Goal: Book appointment/travel/reservation

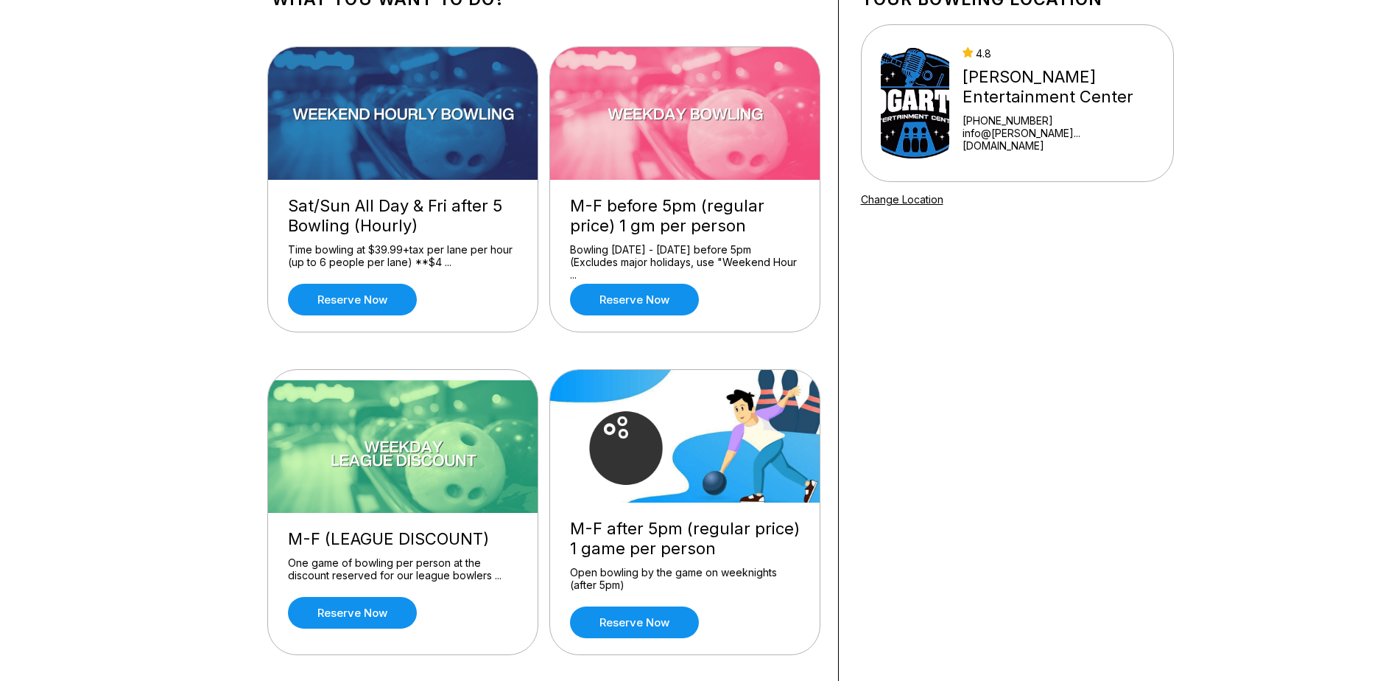
scroll to position [74, 0]
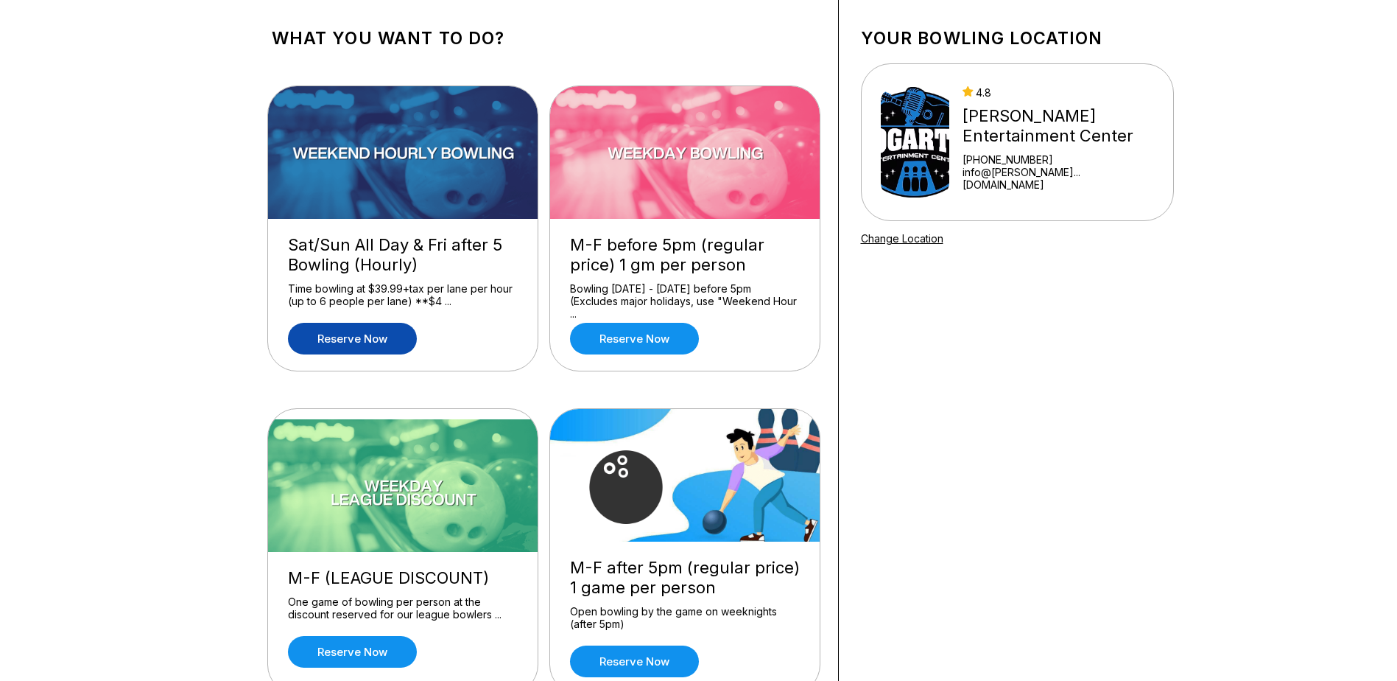
click at [360, 331] on link "Reserve now" at bounding box center [352, 339] width 129 height 32
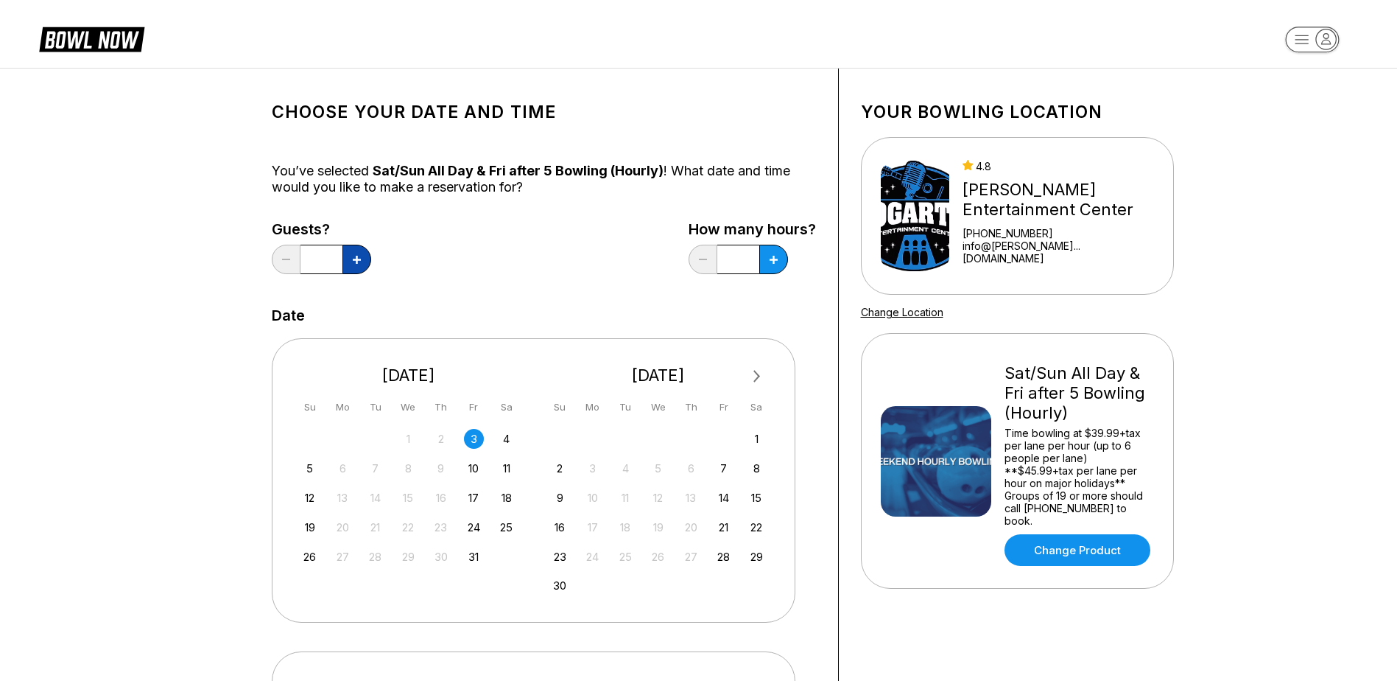
click at [361, 261] on button at bounding box center [356, 259] width 29 height 29
click at [361, 260] on button at bounding box center [356, 259] width 29 height 29
type input "*"
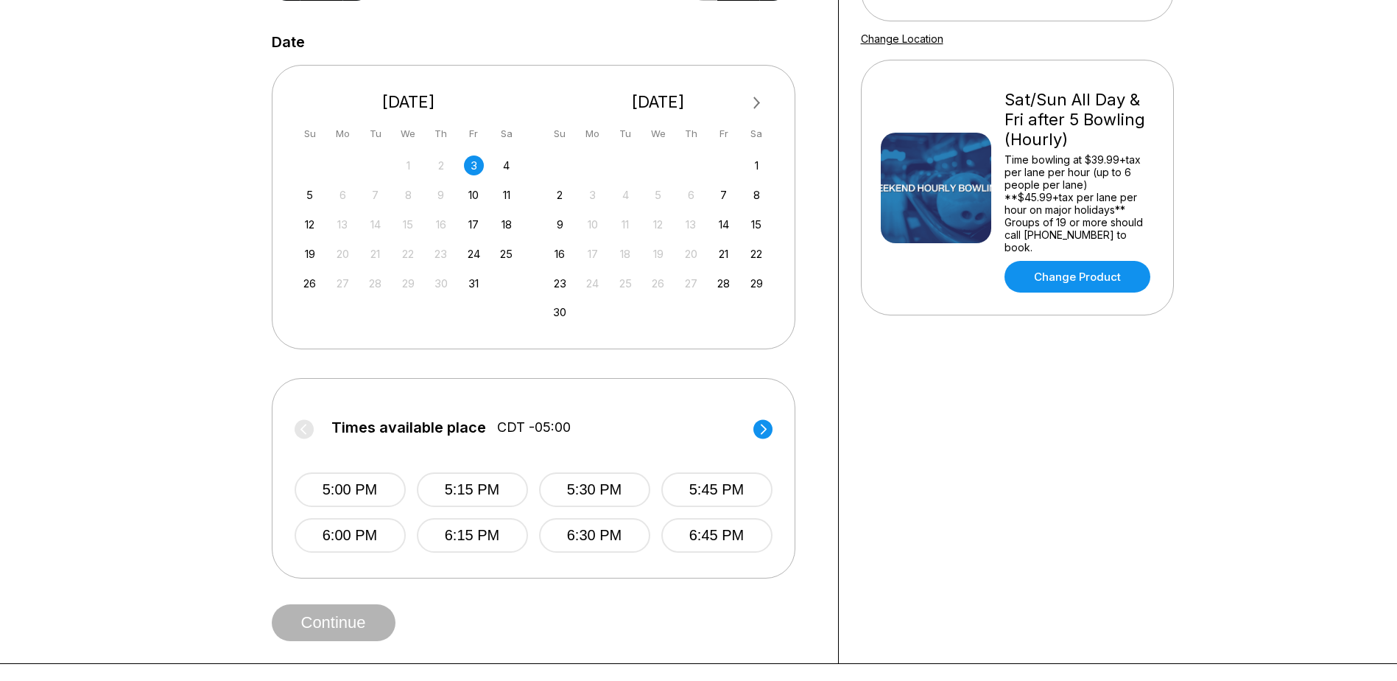
scroll to position [295, 0]
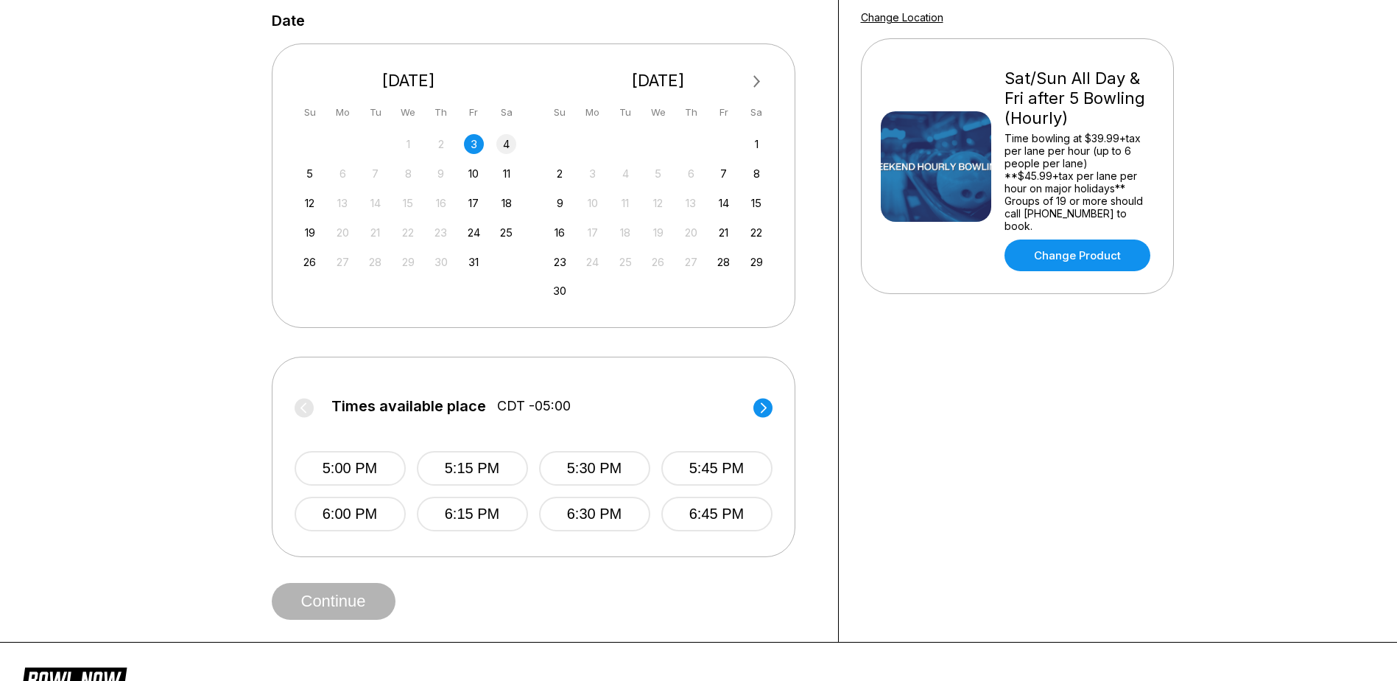
click at [510, 150] on div "4" at bounding box center [506, 144] width 20 height 20
click at [765, 408] on icon at bounding box center [763, 407] width 6 height 10
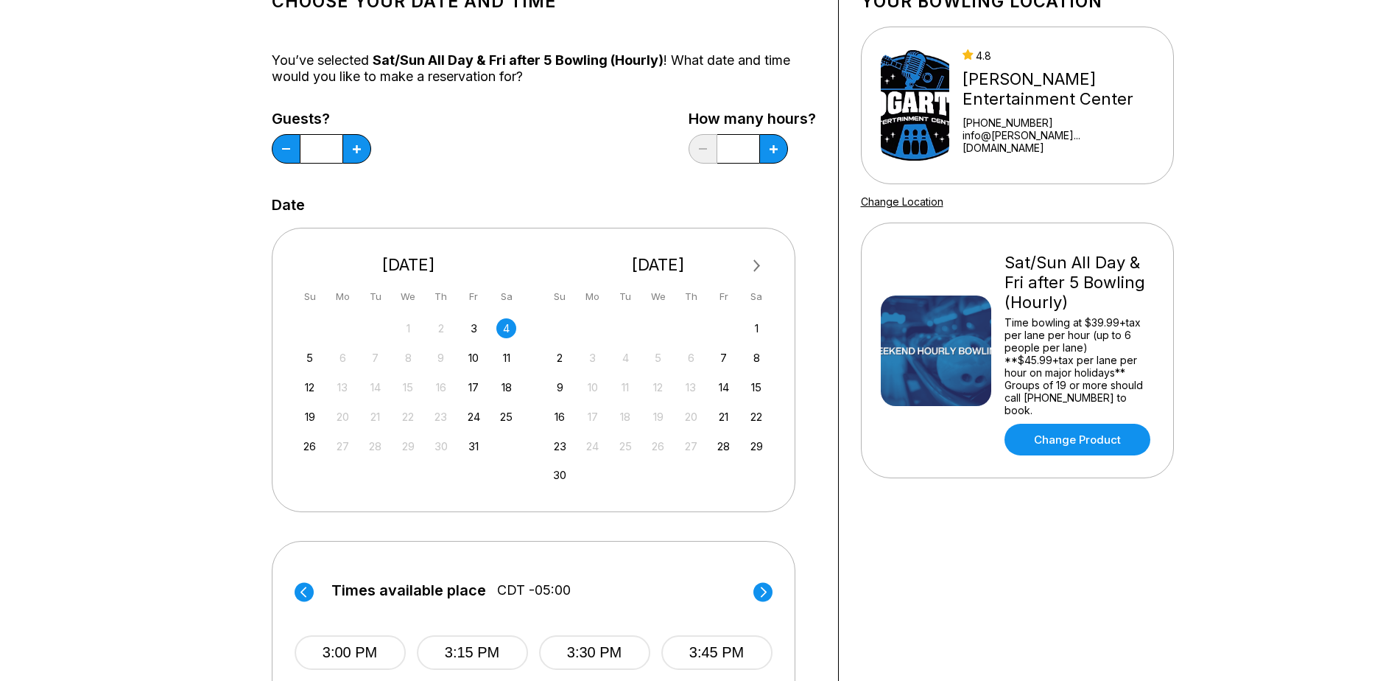
scroll to position [0, 0]
